Goal: Find specific page/section: Find specific page/section

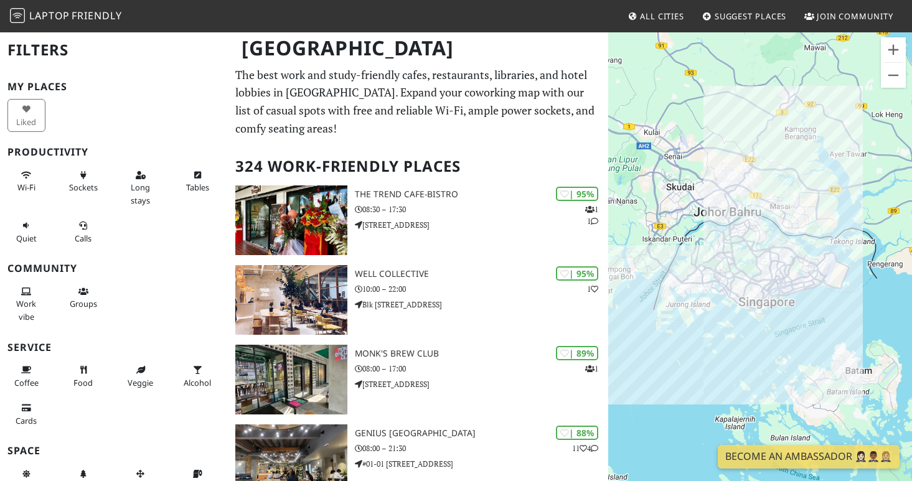
scroll to position [20884, 0]
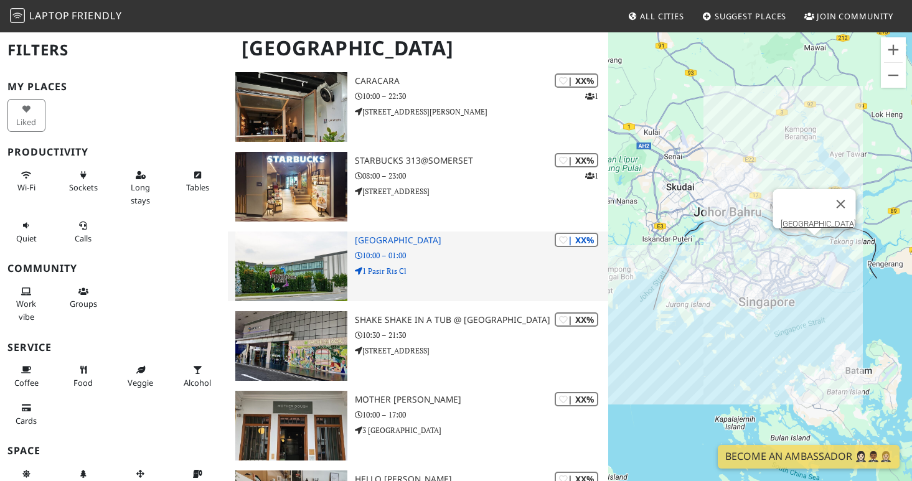
click at [449, 253] on p "10:00 – 01:00" at bounding box center [481, 256] width 253 height 12
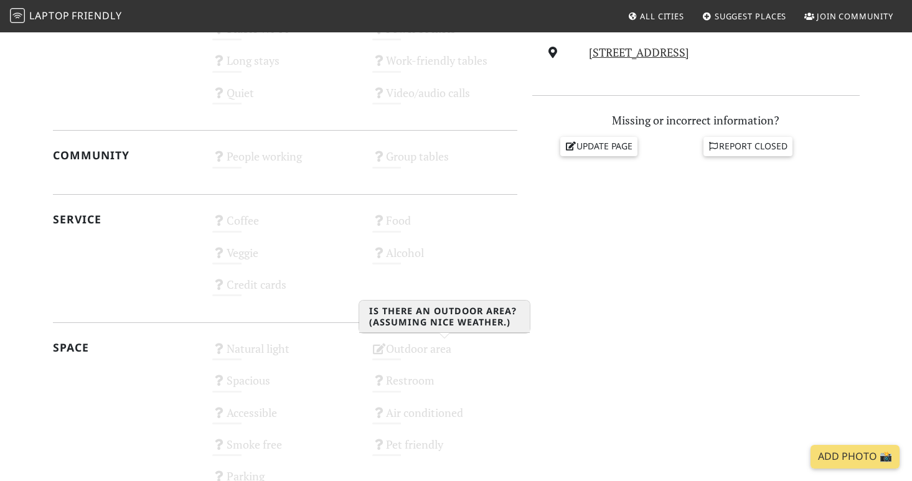
scroll to position [695, 0]
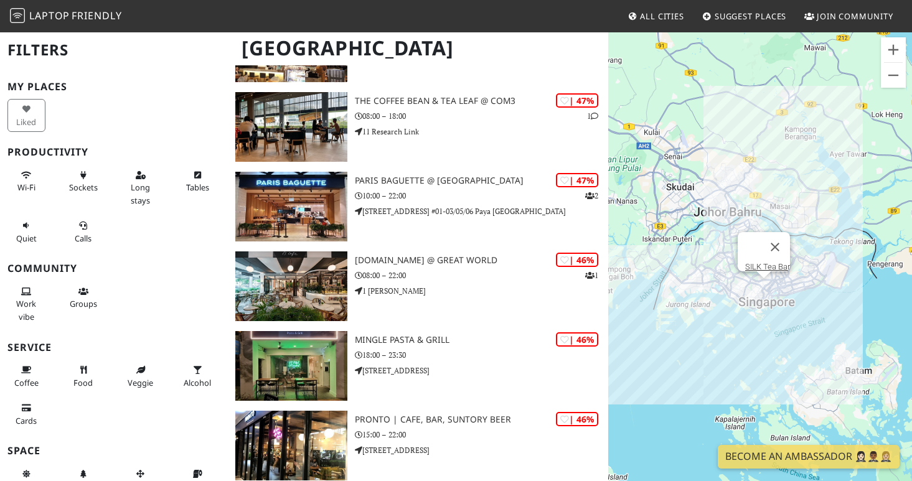
scroll to position [16471, 0]
